Goal: Browse casually

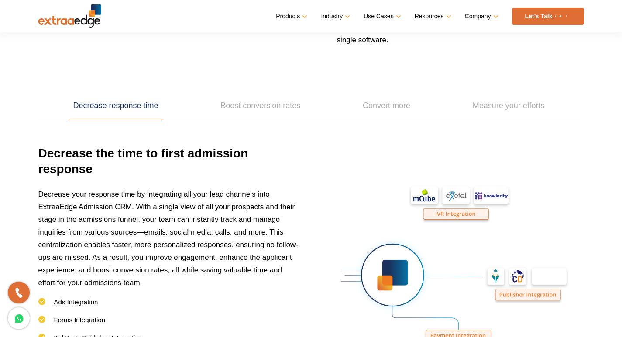
scroll to position [1091, 0]
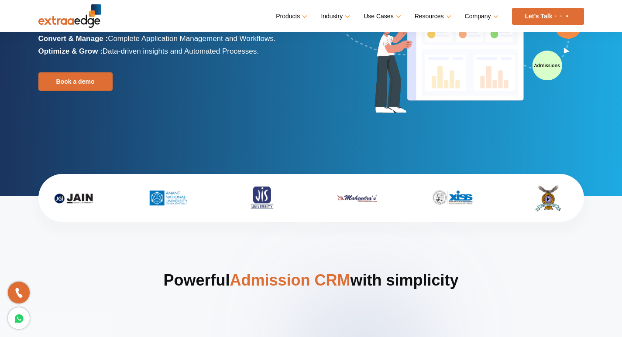
scroll to position [131, 0]
